Goal: Transaction & Acquisition: Purchase product/service

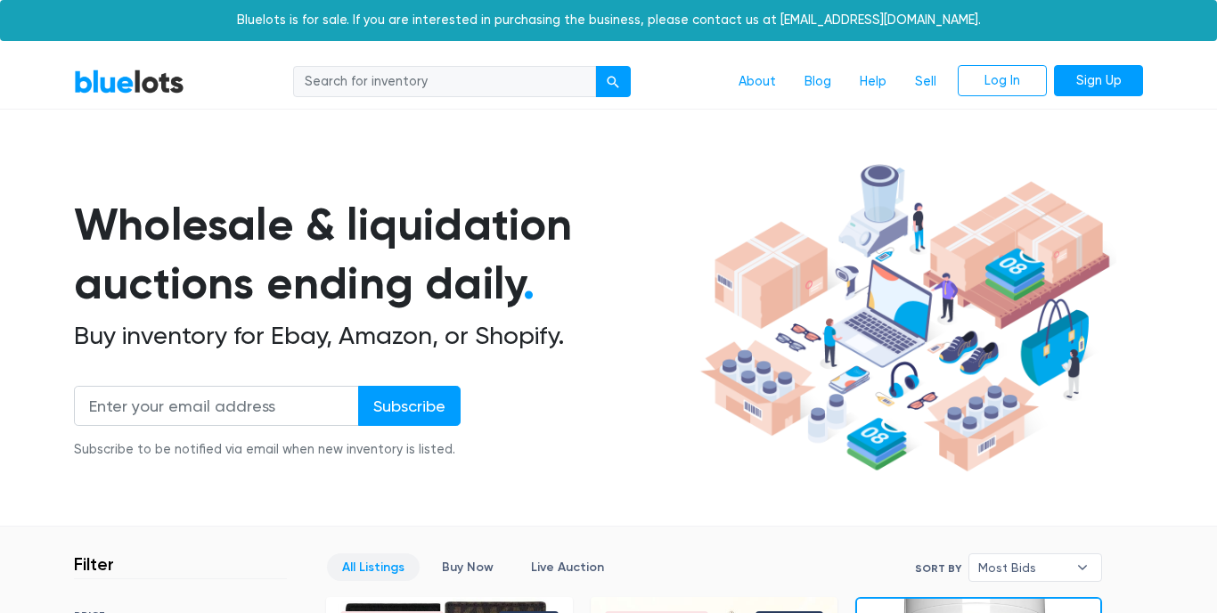
click at [405, 83] on input "search" at bounding box center [444, 82] width 303 height 32
type input "Amazon"
click at [613, 80] on button "submit" at bounding box center [613, 82] width 36 height 32
click at [477, 71] on input "search" at bounding box center [444, 82] width 303 height 32
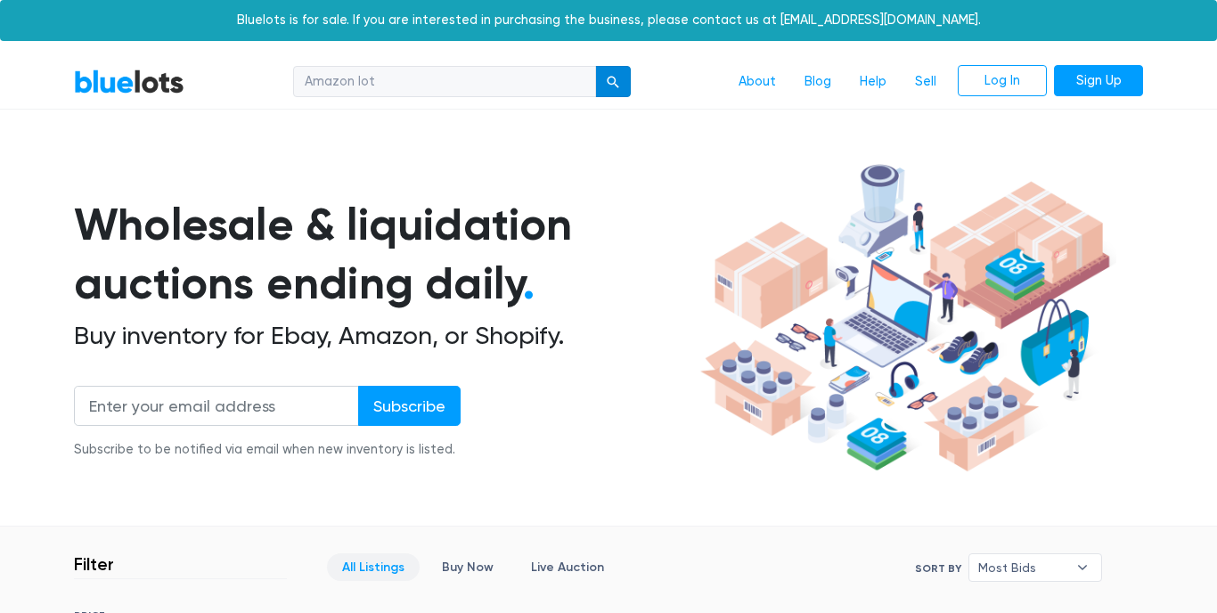
type input "Amazon lot"
click at [616, 78] on div "submit" at bounding box center [613, 82] width 12 height 12
click at [433, 83] on input "search" at bounding box center [444, 82] width 303 height 32
type input "Amazon lot"
click at [610, 77] on div "submit" at bounding box center [613, 82] width 12 height 12
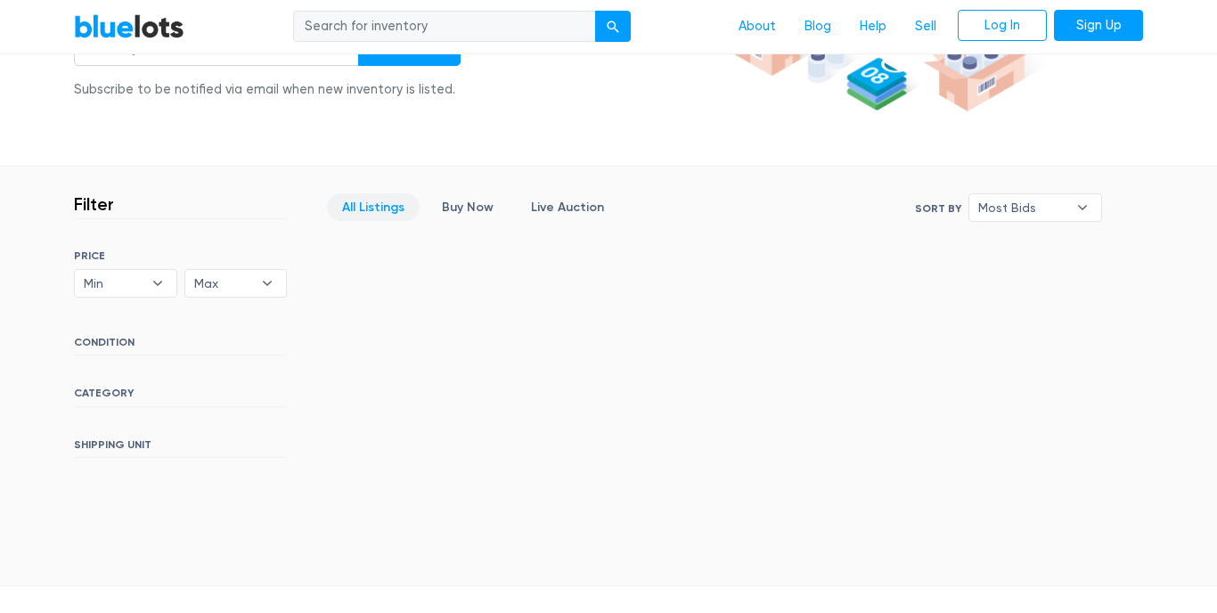
scroll to position [361, 0]
click at [269, 285] on b "▾" at bounding box center [267, 282] width 37 height 27
click at [241, 459] on li "$500" at bounding box center [259, 460] width 139 height 29
select select "50000"
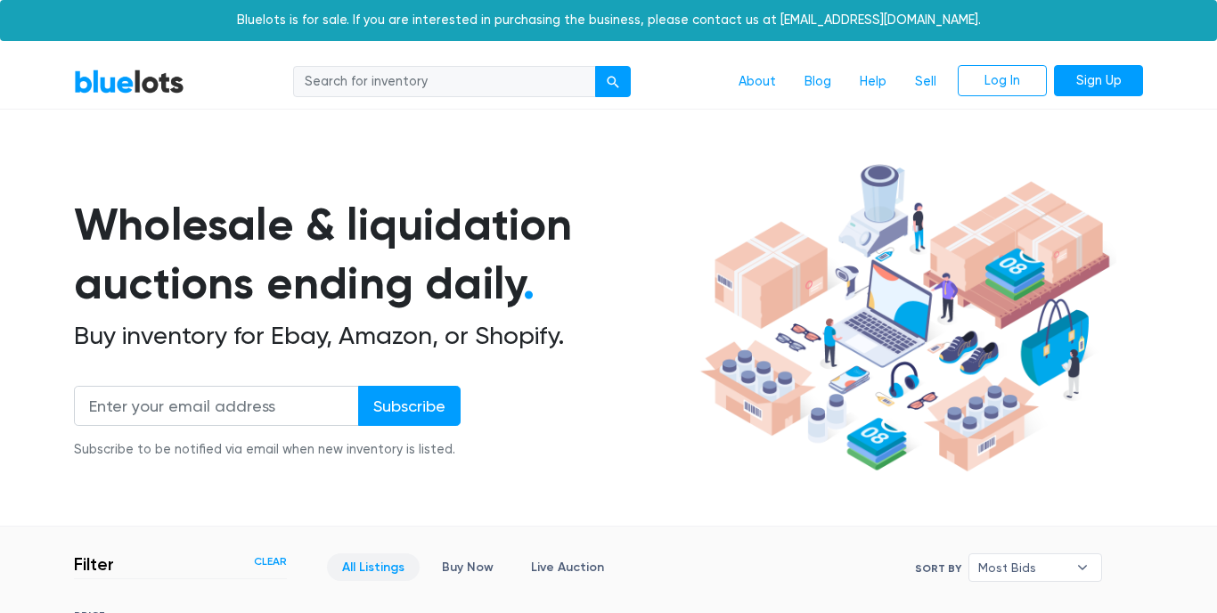
scroll to position [479, 0]
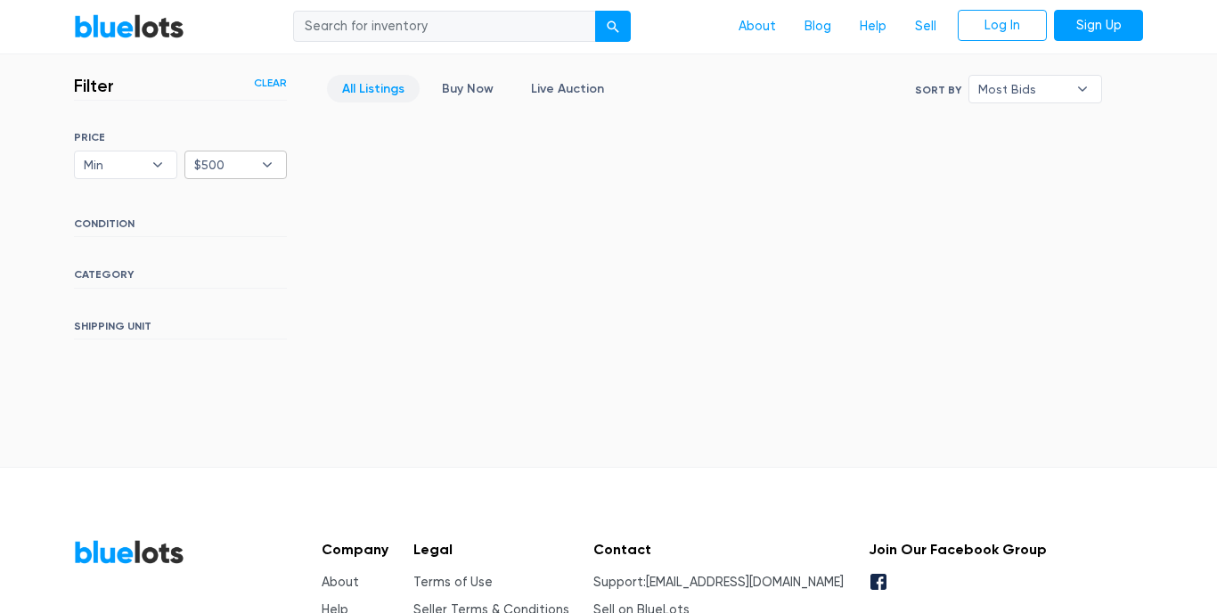
click at [269, 166] on b "▾" at bounding box center [267, 164] width 37 height 27
click at [262, 401] on li "$2,000" at bounding box center [259, 400] width 139 height 29
select select "200000"
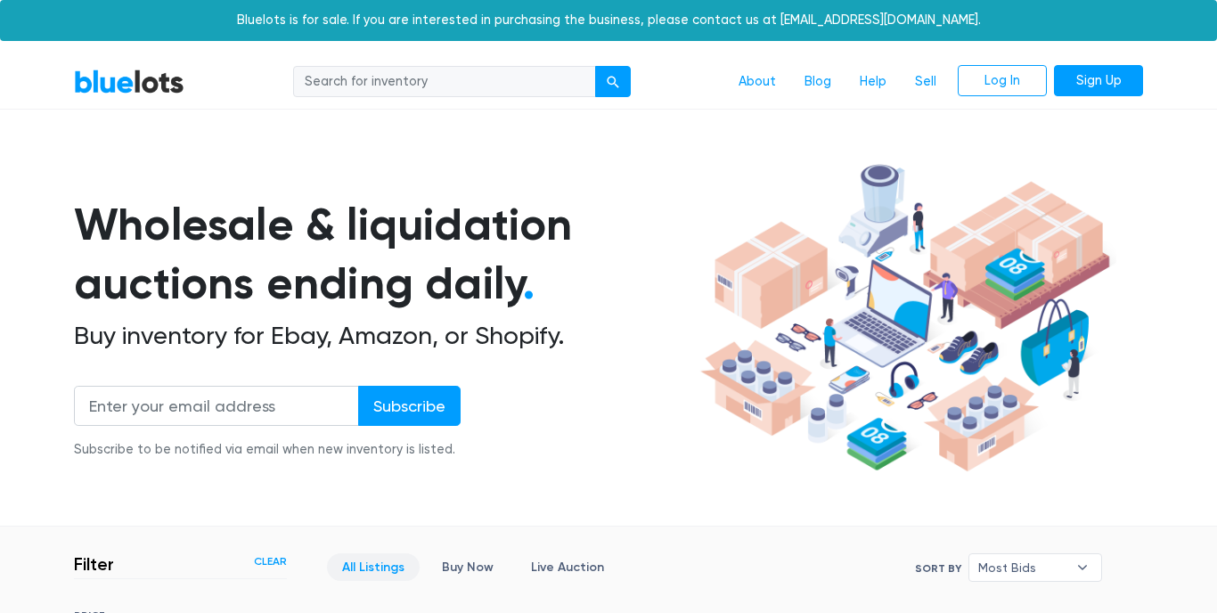
scroll to position [479, 0]
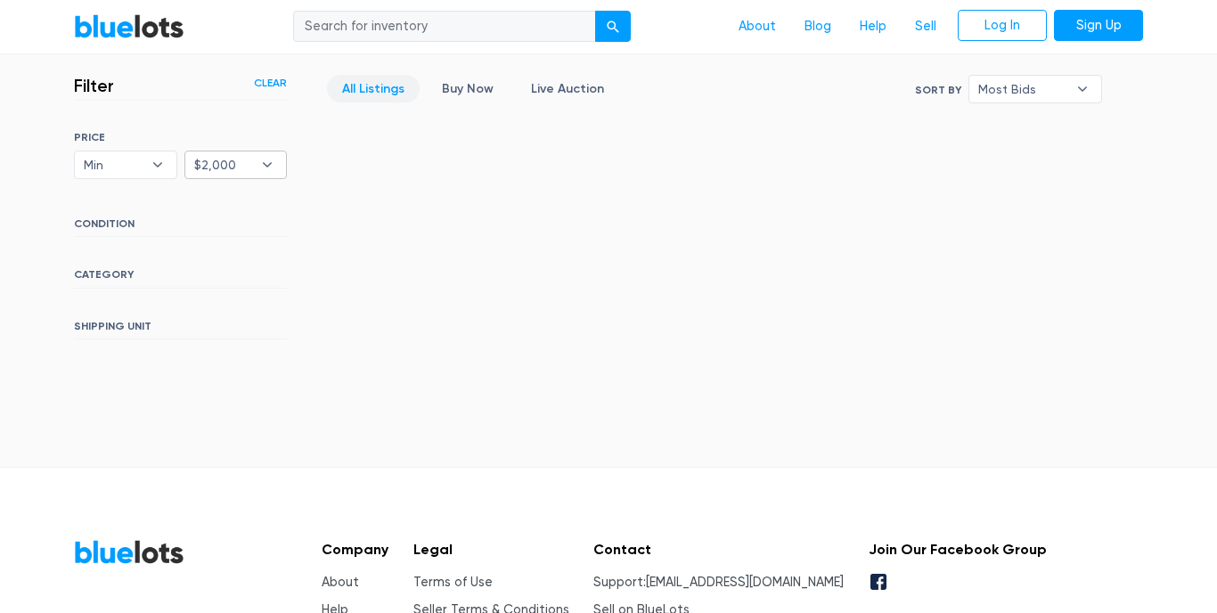
click at [276, 161] on b "▾" at bounding box center [267, 164] width 37 height 27
click at [258, 285] on li "$300" at bounding box center [259, 286] width 139 height 29
select select "30000"
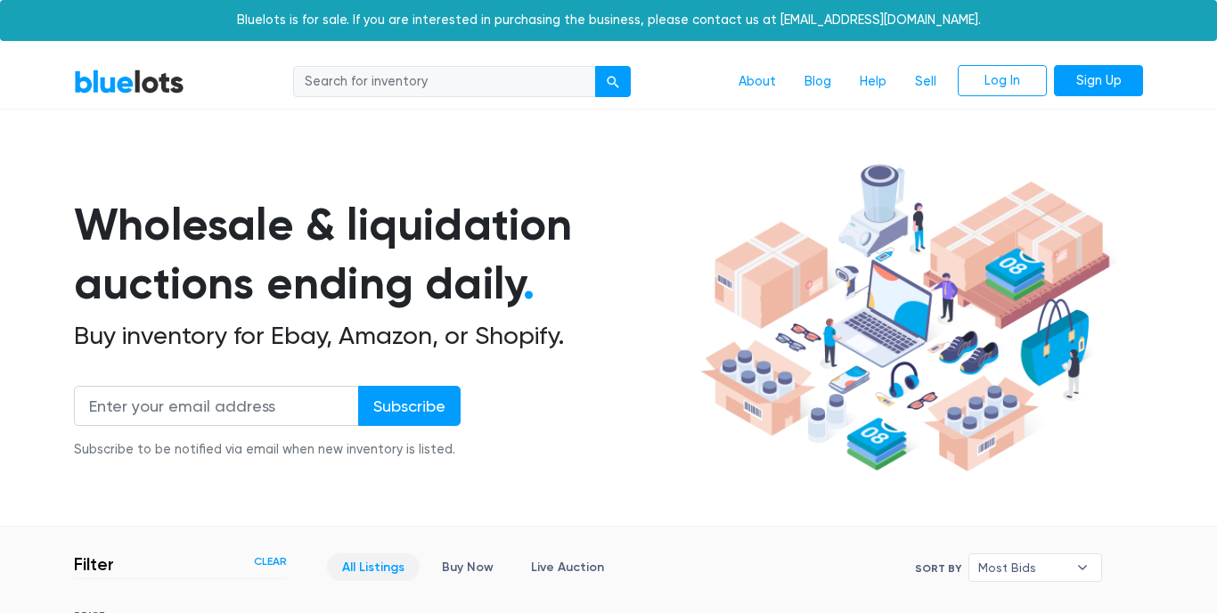
scroll to position [479, 0]
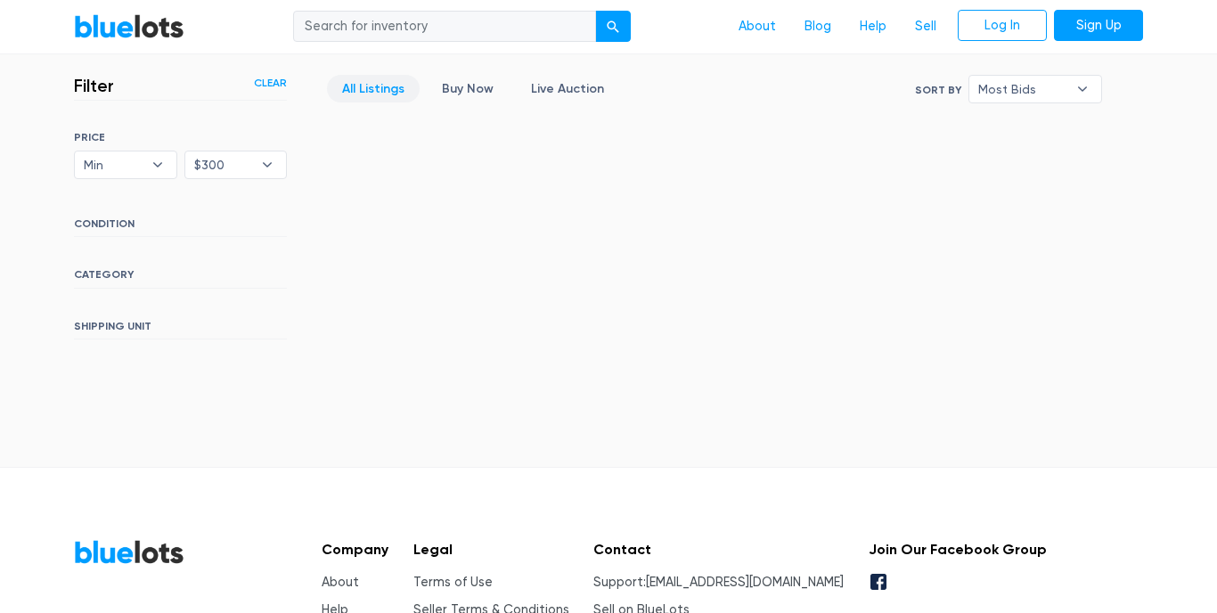
click at [490, 25] on input "search" at bounding box center [444, 27] width 303 height 32
type input "l"
type input "xl"
click at [613, 26] on button "submit" at bounding box center [613, 27] width 36 height 32
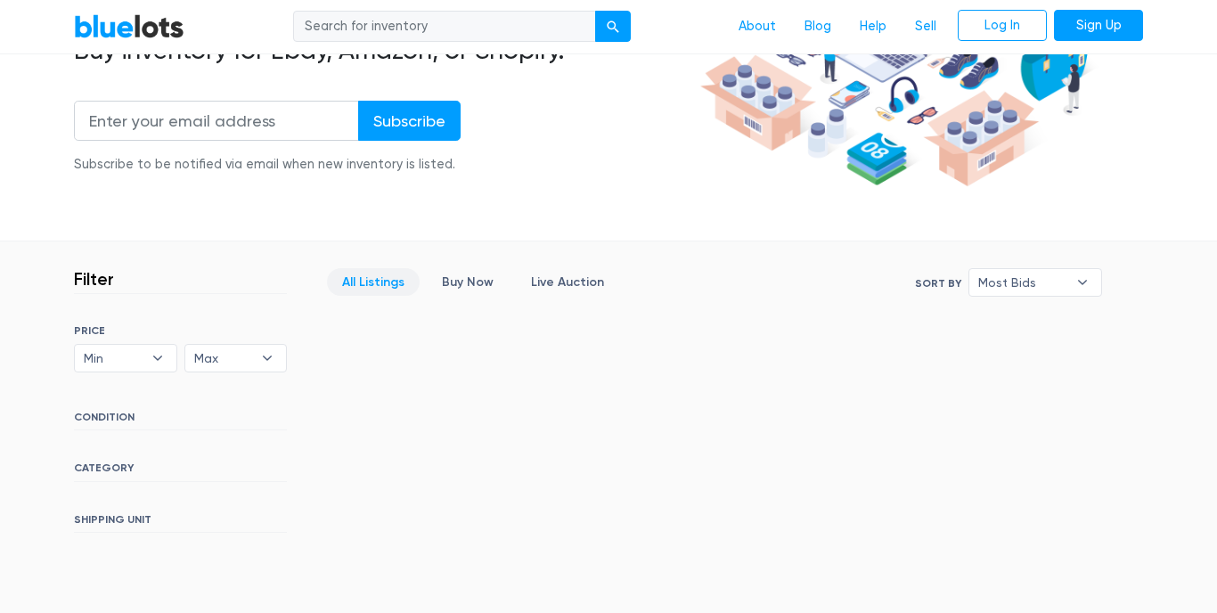
scroll to position [305, 0]
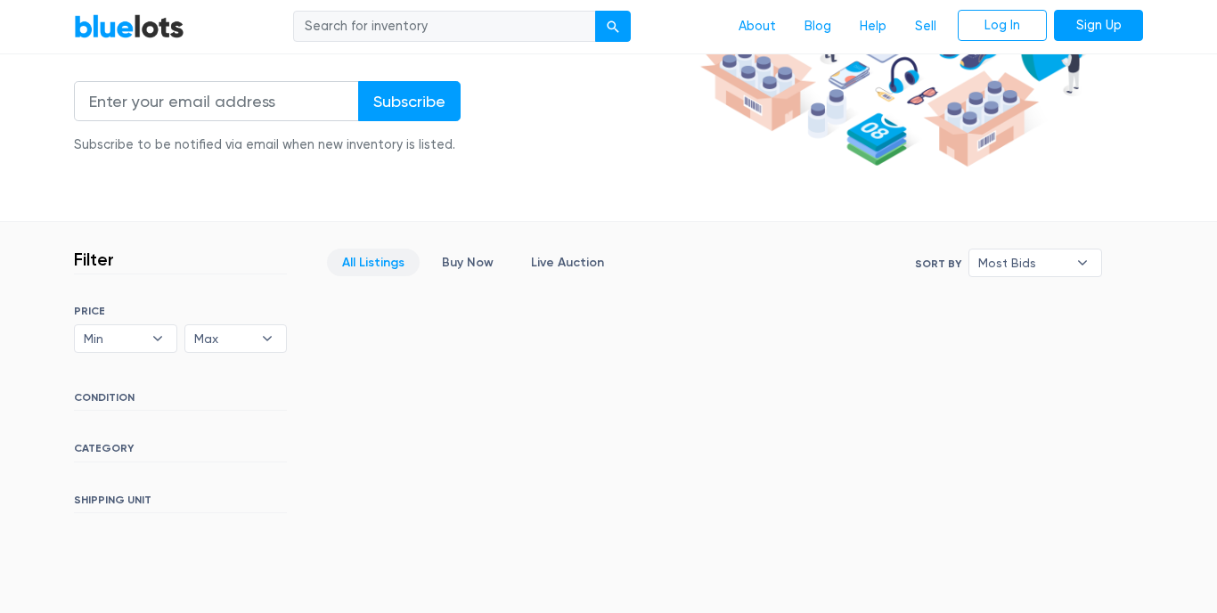
click at [107, 403] on h6 "CONDITION" at bounding box center [180, 401] width 213 height 20
click at [360, 260] on link "All Listings" at bounding box center [373, 263] width 93 height 28
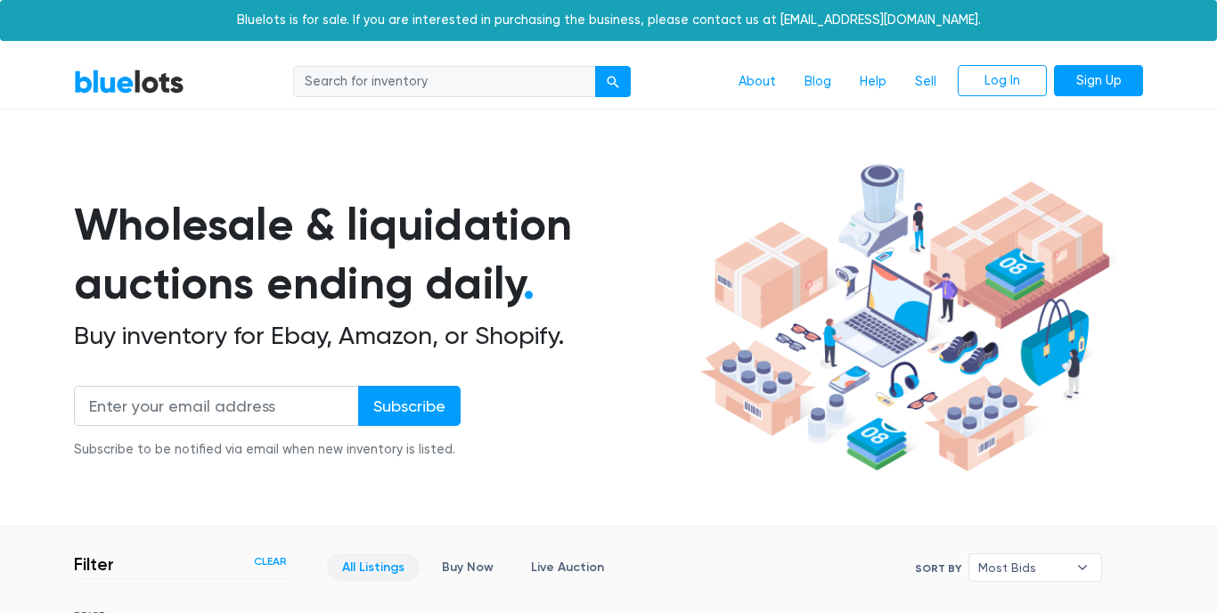
scroll to position [479, 0]
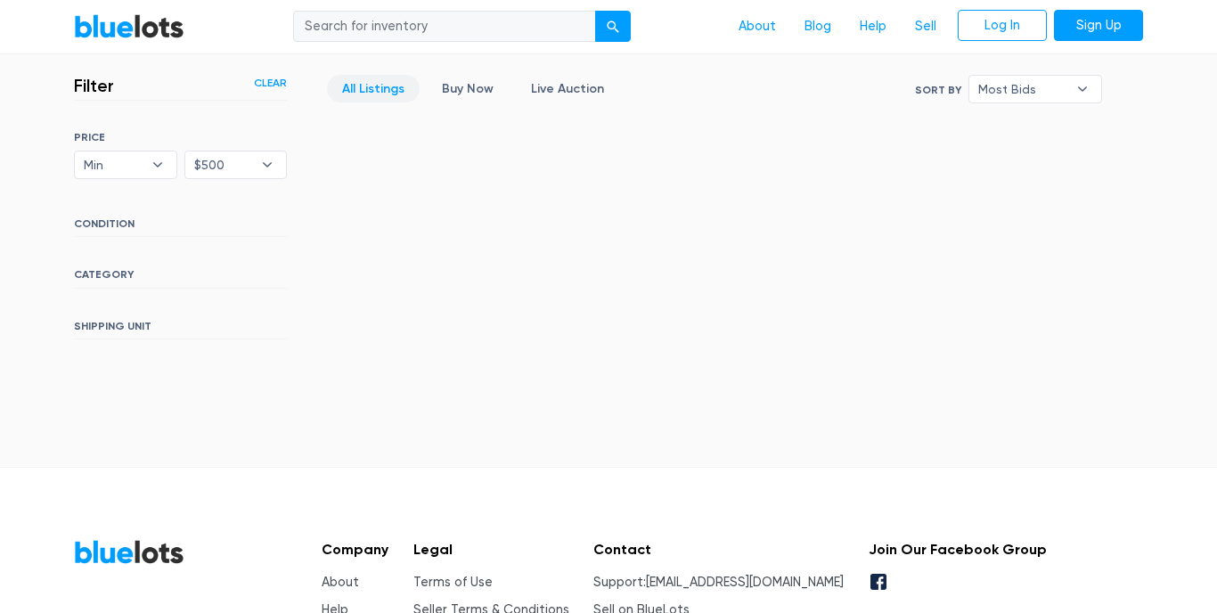
scroll to position [479, 0]
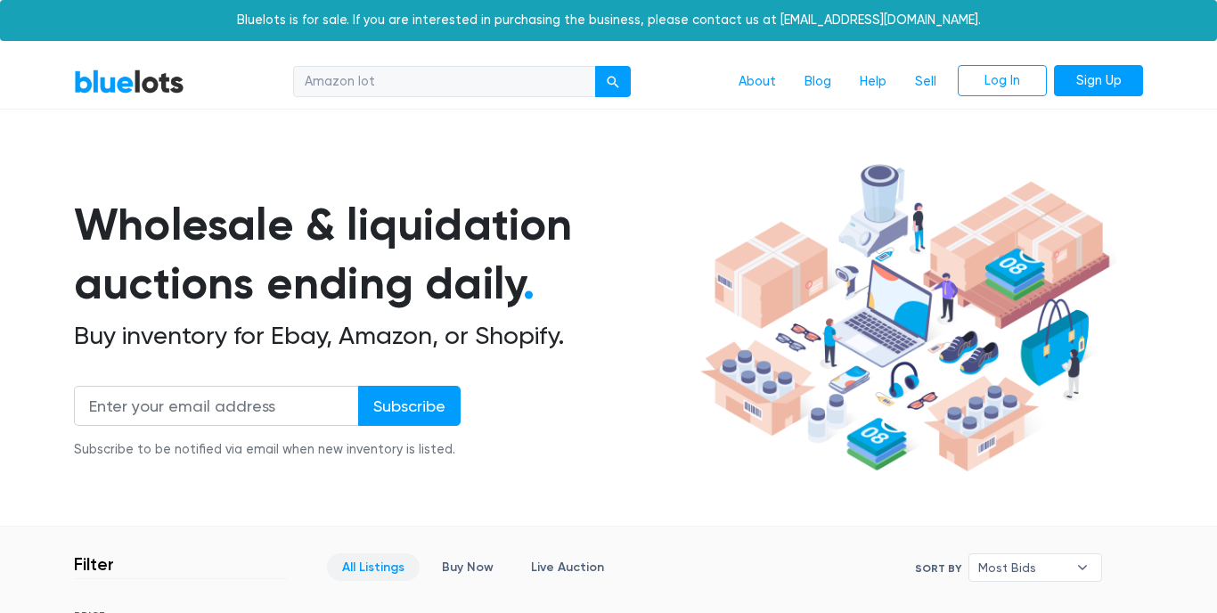
scroll to position [361, 0]
